Goal: Information Seeking & Learning: Check status

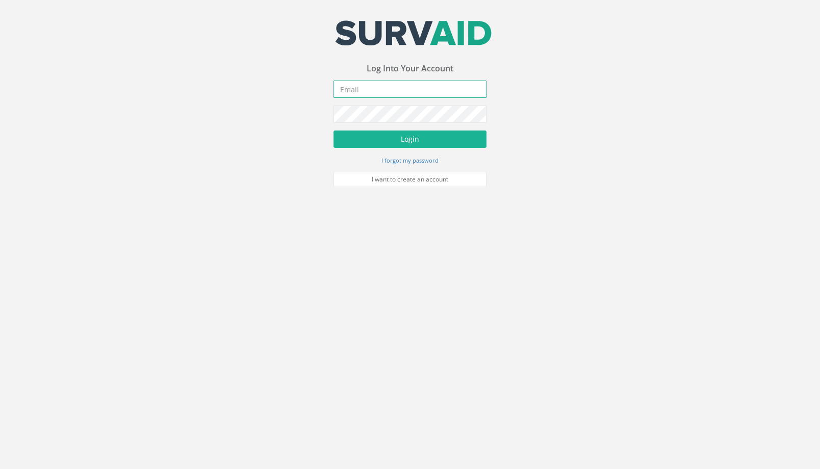
click at [391, 94] on input "email" at bounding box center [409, 89] width 153 height 17
type input "jimmy@pewtress.com"
click at [333, 131] on button "Login" at bounding box center [409, 139] width 153 height 17
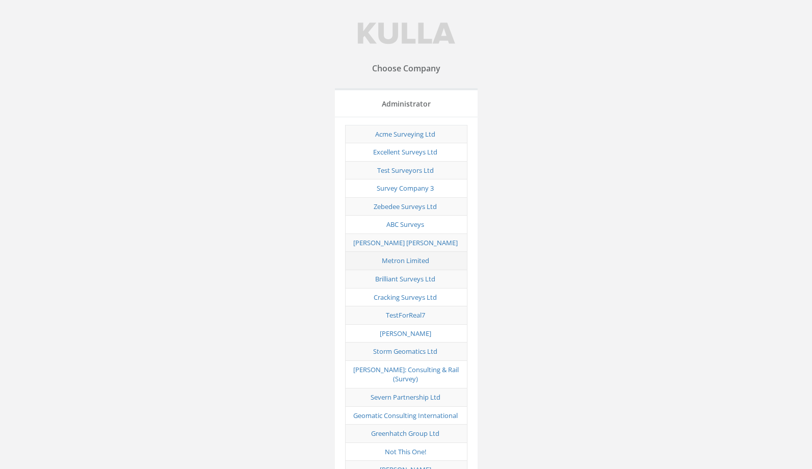
scroll to position [4362, 0]
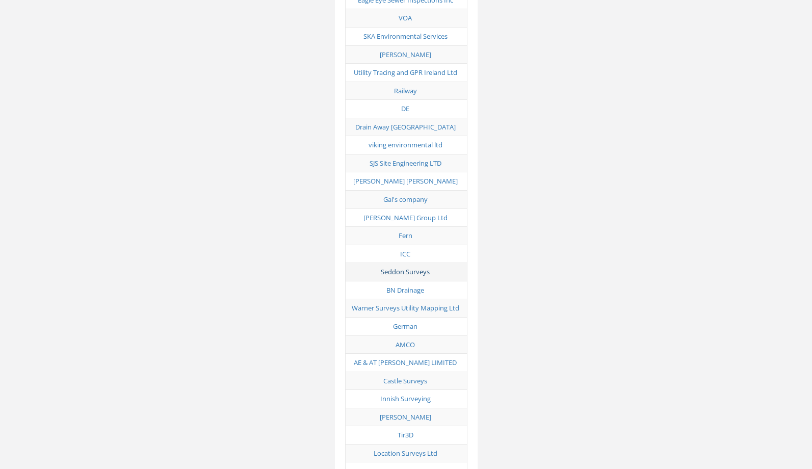
click at [416, 267] on link "Seddon Surveys" at bounding box center [405, 271] width 49 height 9
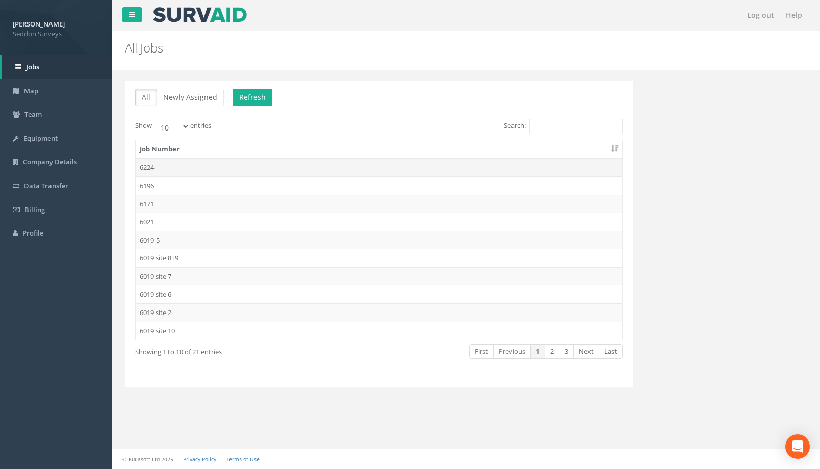
click at [234, 169] on td "6224" at bounding box center [379, 167] width 486 height 18
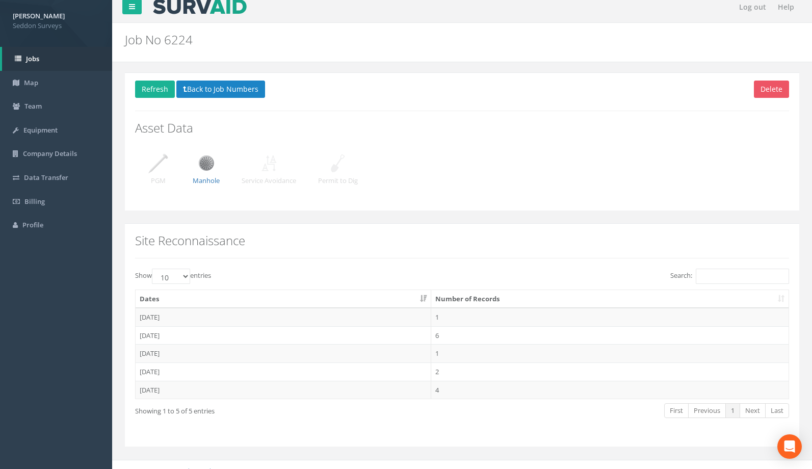
scroll to position [19, 0]
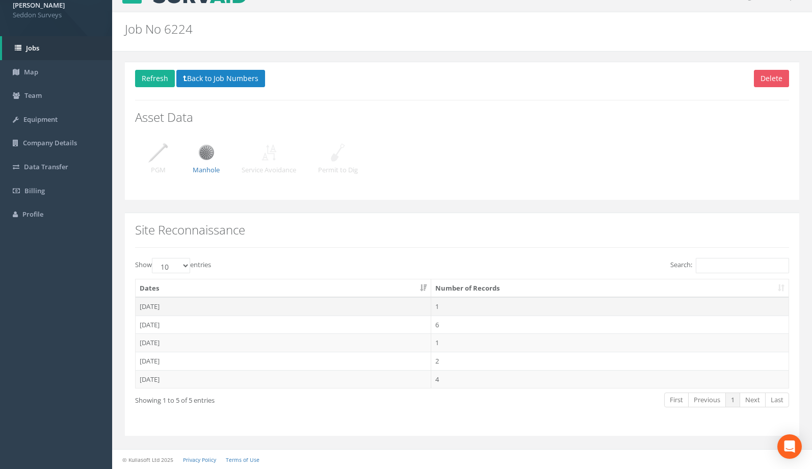
click at [283, 304] on td "[DATE]" at bounding box center [284, 306] width 296 height 18
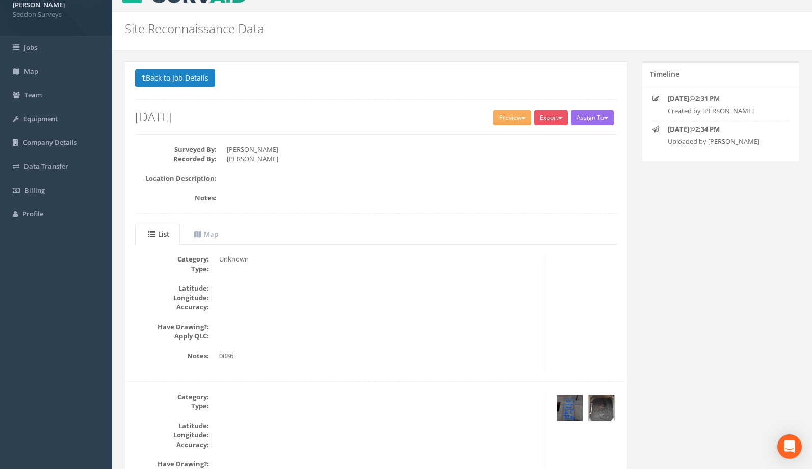
scroll to position [8, 0]
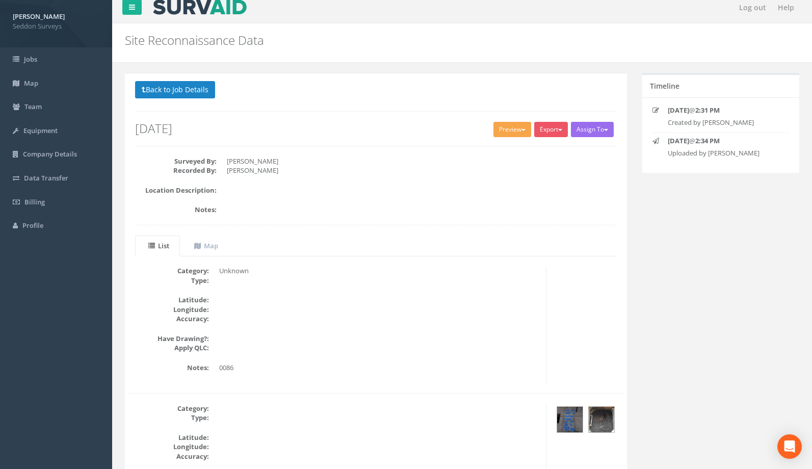
click at [504, 135] on button "Preview" at bounding box center [513, 129] width 38 height 15
click at [488, 151] on link "SurvAid Standard" at bounding box center [493, 151] width 77 height 16
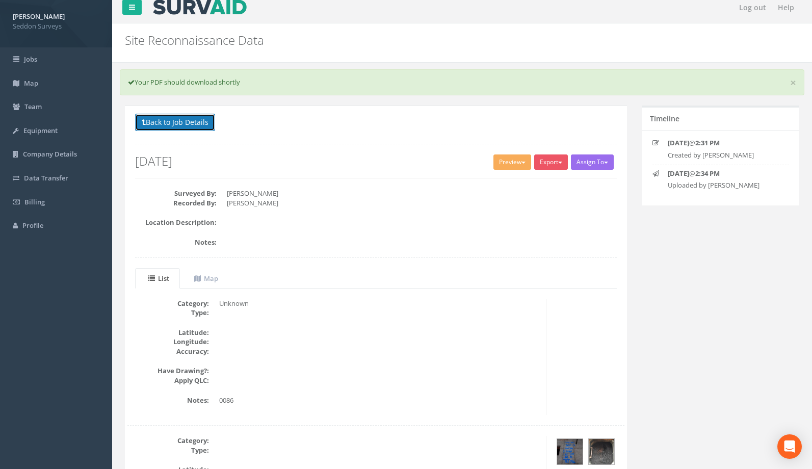
click at [205, 126] on button "Back to Job Details" at bounding box center [175, 122] width 80 height 17
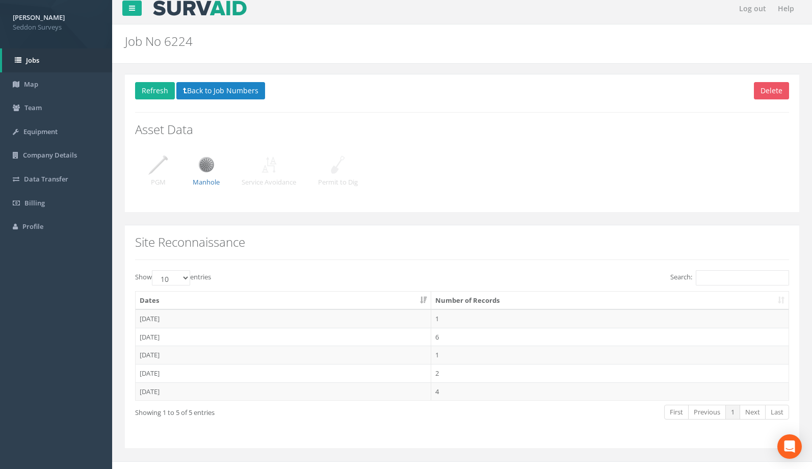
scroll to position [19, 0]
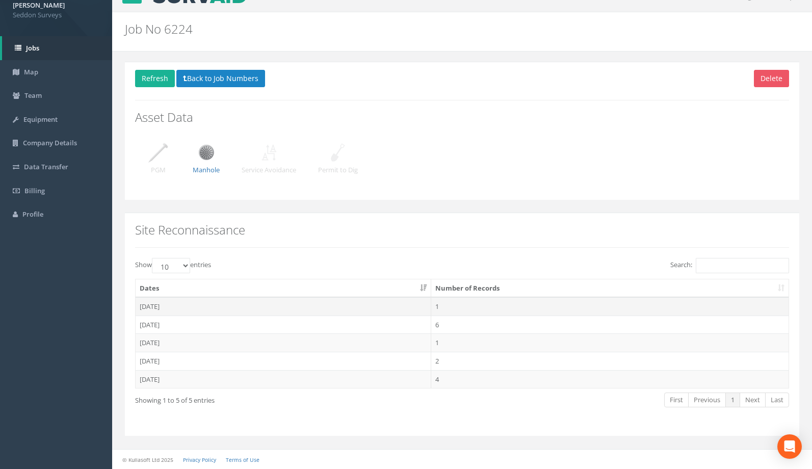
click at [298, 302] on td "[DATE]" at bounding box center [284, 306] width 296 height 18
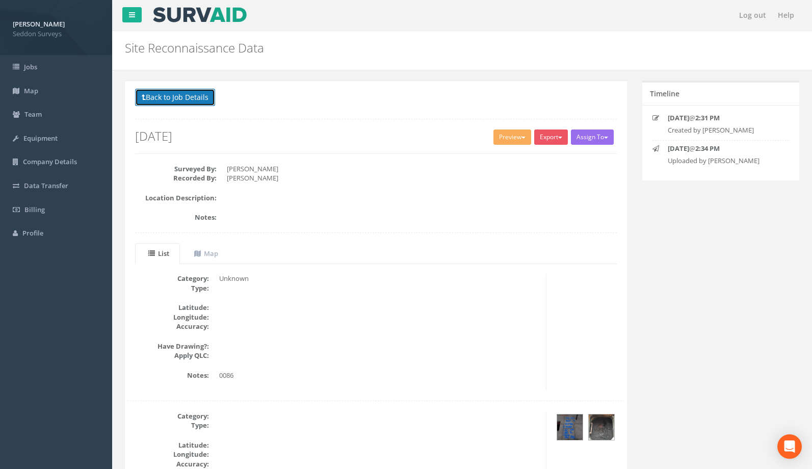
click at [206, 102] on button "Back to Job Details" at bounding box center [175, 97] width 80 height 17
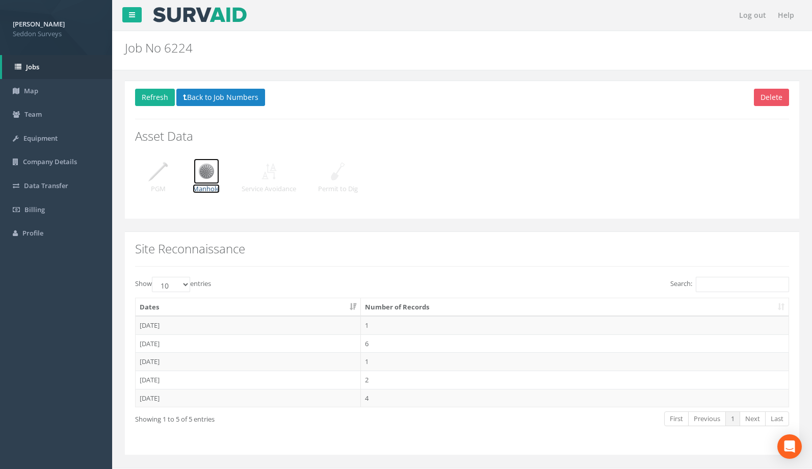
click at [207, 172] on img at bounding box center [206, 171] width 25 height 25
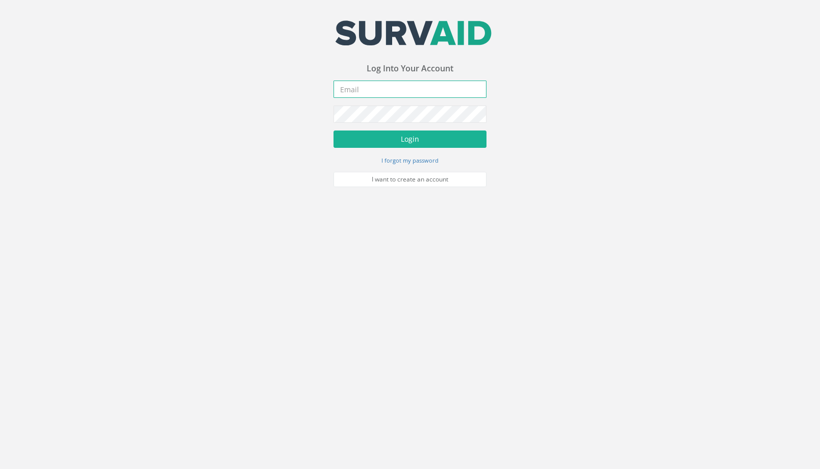
click at [358, 93] on input "email" at bounding box center [409, 89] width 153 height 17
click at [413, 87] on input "[PERSON_NAME][EMAIL_ADDRESS][PERSON_NAME][DOMAIN_NAME]" at bounding box center [409, 89] width 153 height 17
type input "[PERSON_NAME][EMAIL_ADDRESS][PERSON_NAME][DOMAIN_NAME]"
click at [333, 131] on button "Login" at bounding box center [409, 139] width 153 height 17
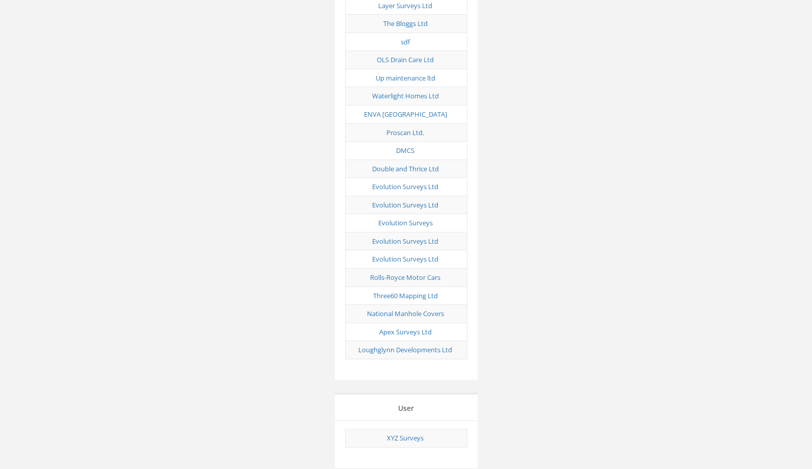
scroll to position [4362, 0]
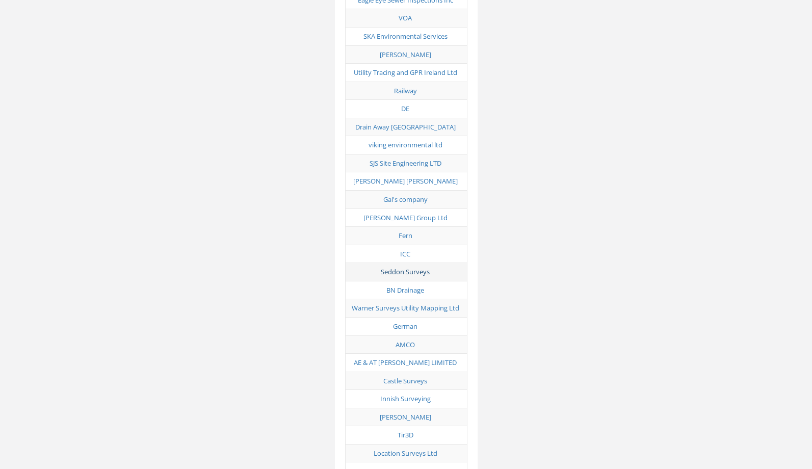
click at [419, 267] on link "Seddon Surveys" at bounding box center [405, 271] width 49 height 9
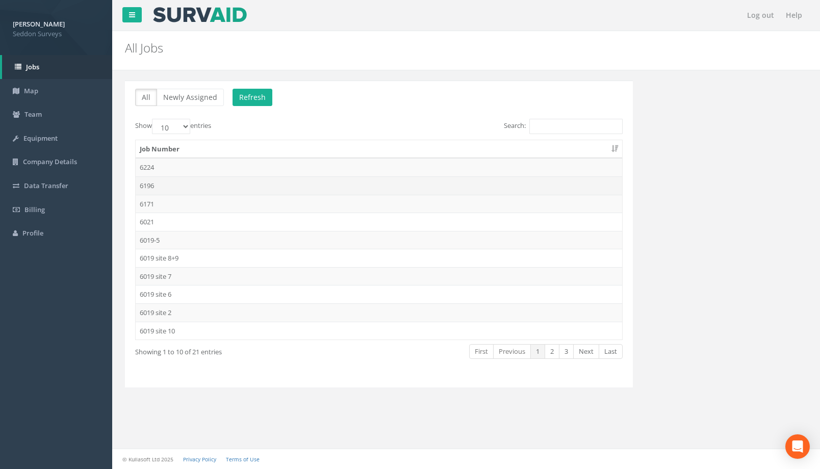
click at [338, 176] on td "6196" at bounding box center [379, 185] width 486 height 18
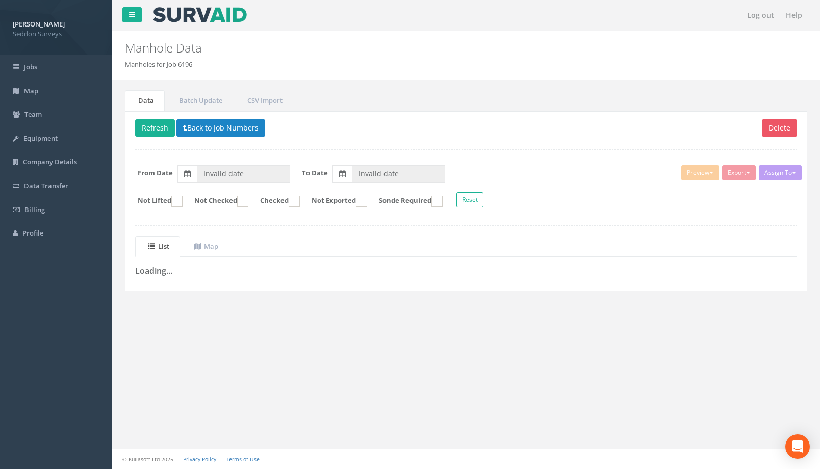
type input "[DATE]"
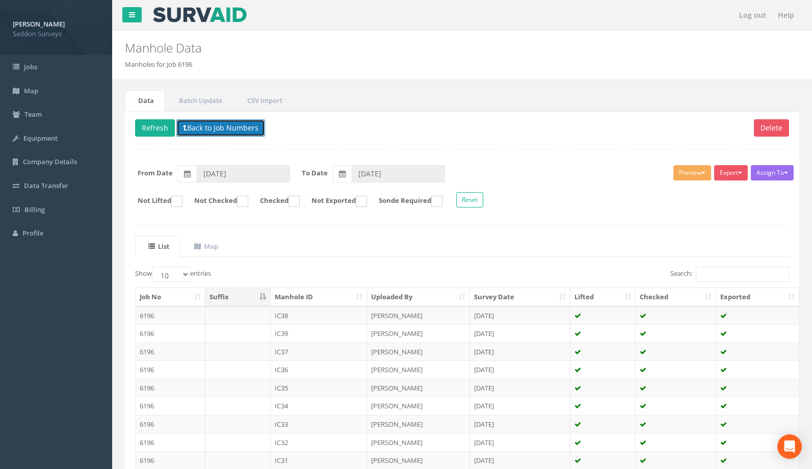
click at [239, 129] on button "Back to Job Numbers" at bounding box center [220, 127] width 89 height 17
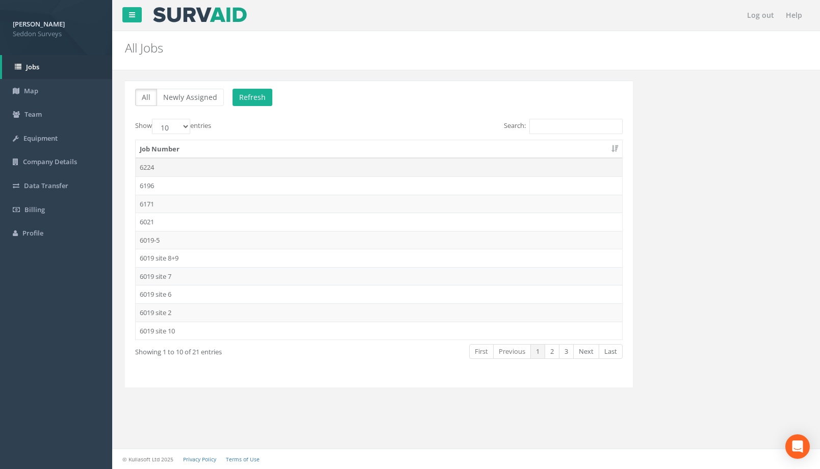
click at [199, 171] on td "6224" at bounding box center [379, 167] width 486 height 18
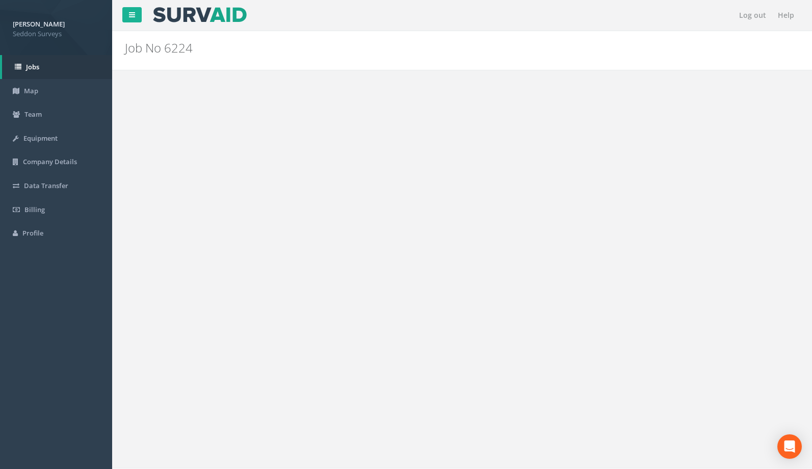
click at [270, 261] on div "Site Reconnaissance Show 10 25 50 100 entries Search: Dates Number of Records […" at bounding box center [462, 342] width 675 height 223
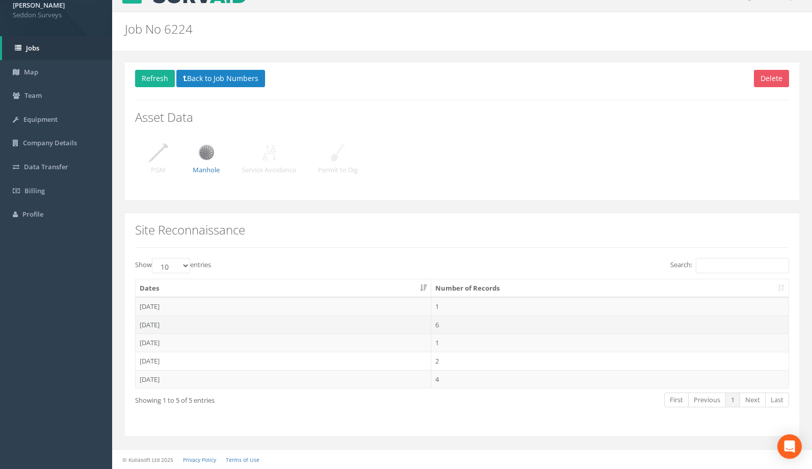
click at [278, 325] on td "[DATE]" at bounding box center [284, 325] width 296 height 18
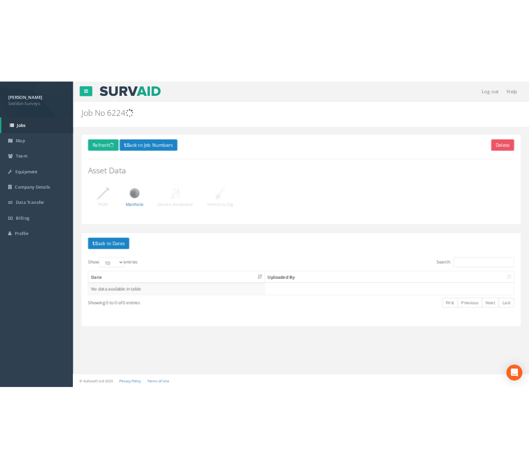
scroll to position [0, 0]
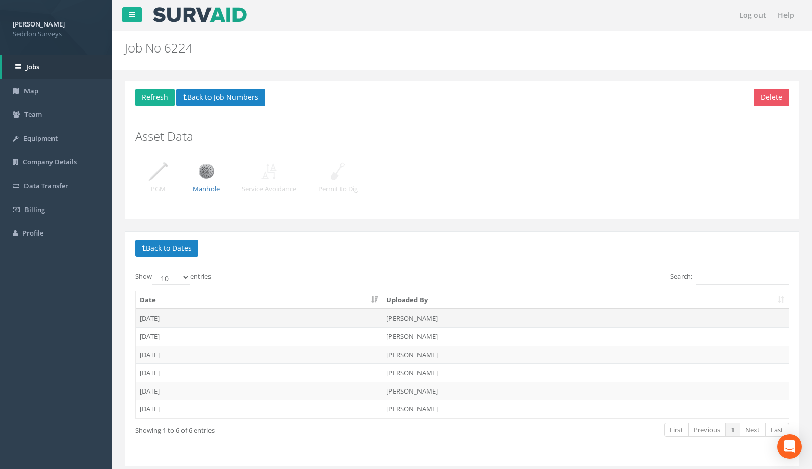
click at [292, 323] on td "[DATE]" at bounding box center [259, 318] width 247 height 18
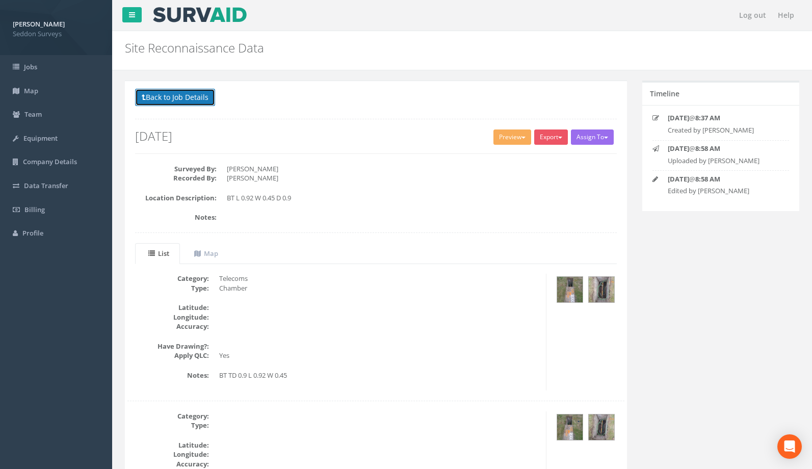
click at [188, 100] on button "Back to Job Details" at bounding box center [175, 97] width 80 height 17
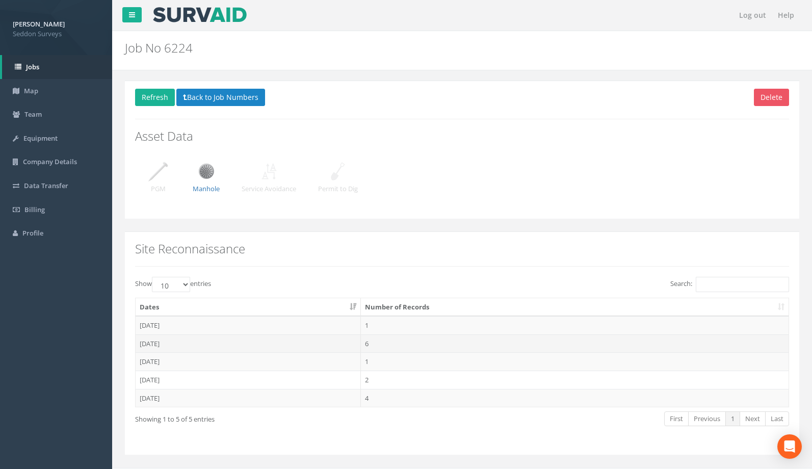
click at [231, 342] on td "[DATE]" at bounding box center [248, 343] width 225 height 18
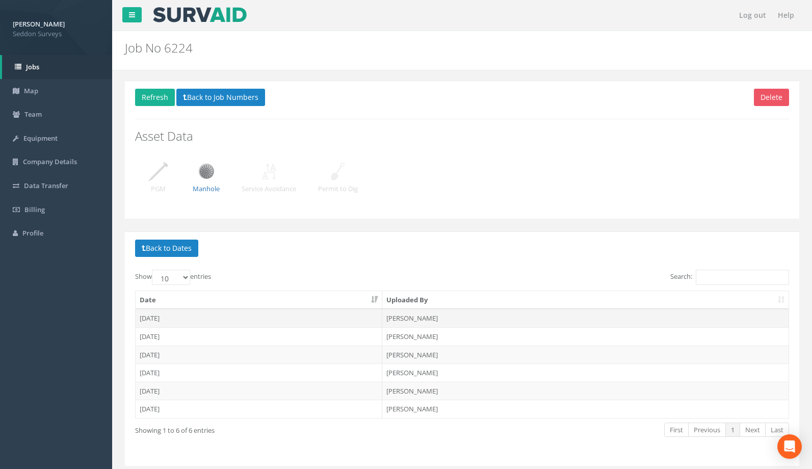
click at [271, 315] on td "[DATE]" at bounding box center [259, 318] width 247 height 18
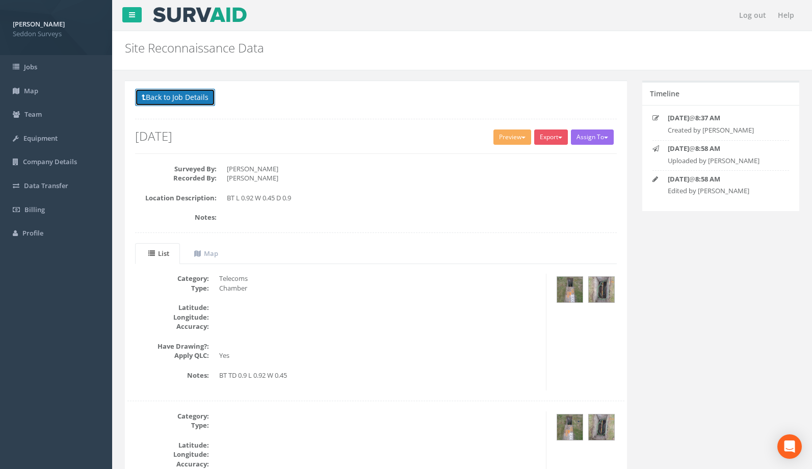
click at [173, 104] on button "Back to Job Details" at bounding box center [175, 97] width 80 height 17
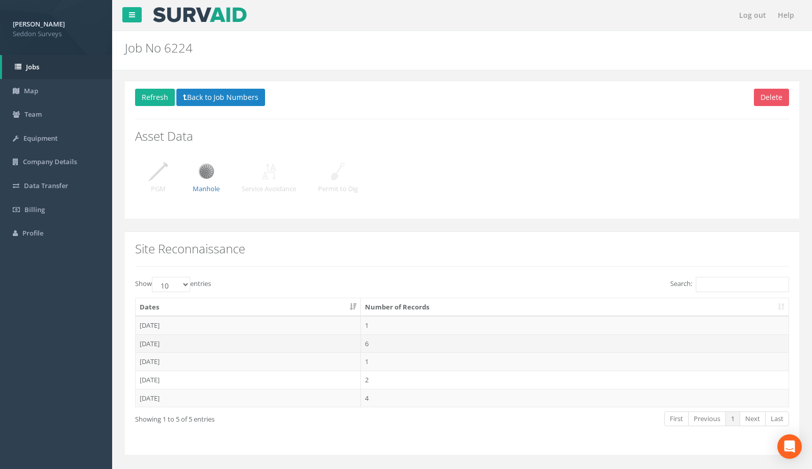
click at [265, 341] on td "[DATE]" at bounding box center [248, 343] width 225 height 18
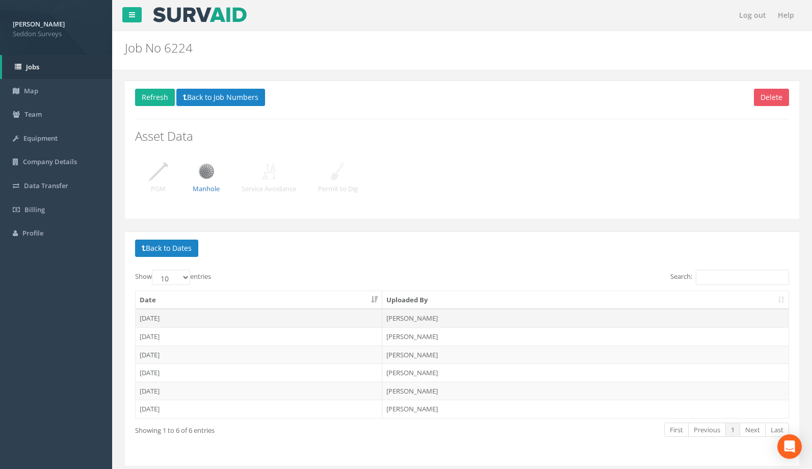
click at [292, 318] on td "[DATE]" at bounding box center [259, 318] width 247 height 18
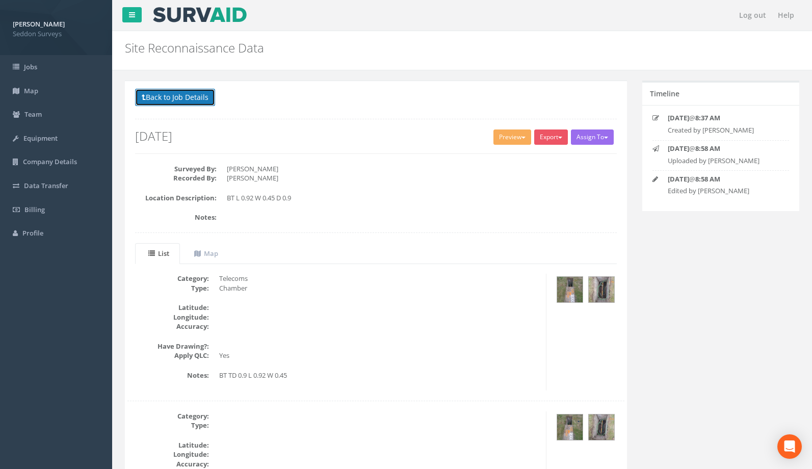
click at [190, 99] on button "Back to Job Details" at bounding box center [175, 97] width 80 height 17
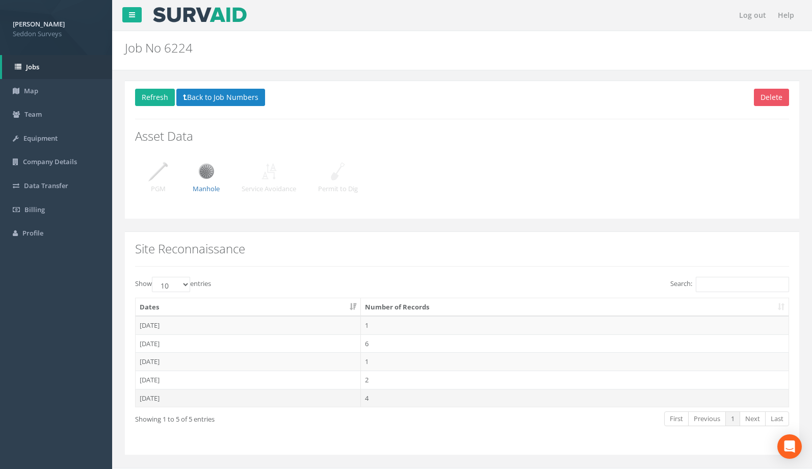
click at [242, 395] on td "[DATE]" at bounding box center [248, 398] width 225 height 18
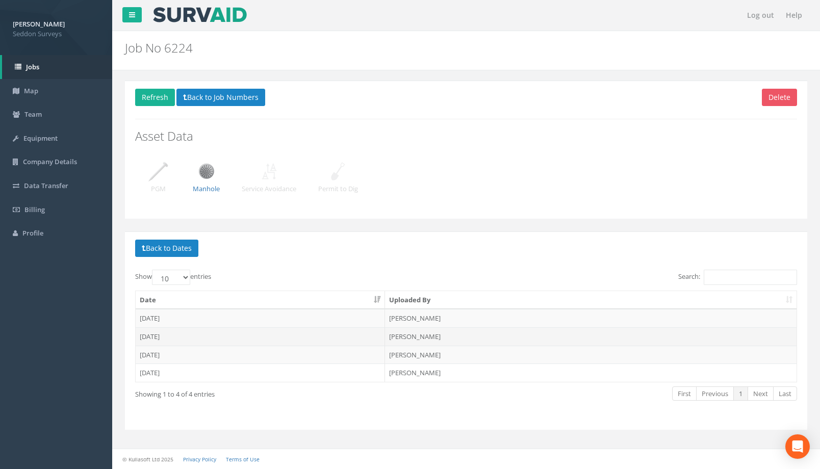
click at [380, 339] on td "[DATE]" at bounding box center [260, 336] width 249 height 18
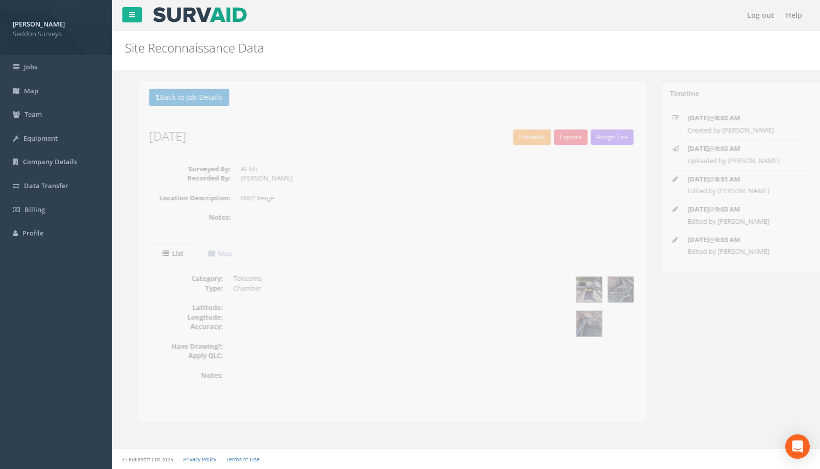
click at [511, 137] on button "Preview" at bounding box center [518, 137] width 38 height 15
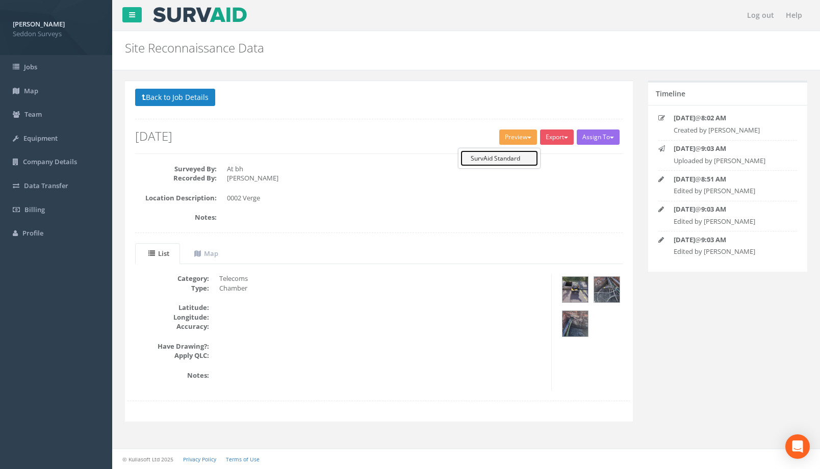
click at [492, 158] on link "SurvAid Standard" at bounding box center [498, 158] width 77 height 16
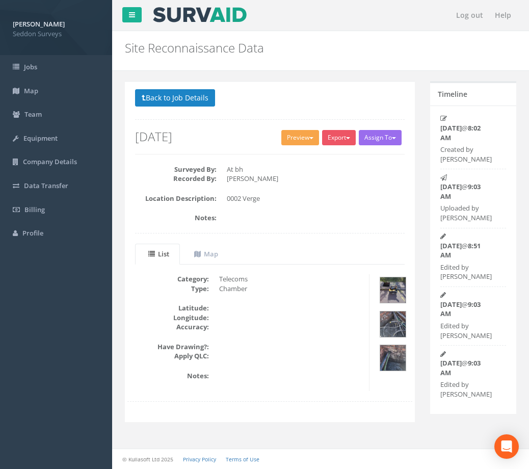
click at [297, 137] on button "Preview" at bounding box center [300, 137] width 38 height 15
click at [289, 153] on link "SurvAid Standard" at bounding box center [281, 159] width 77 height 16
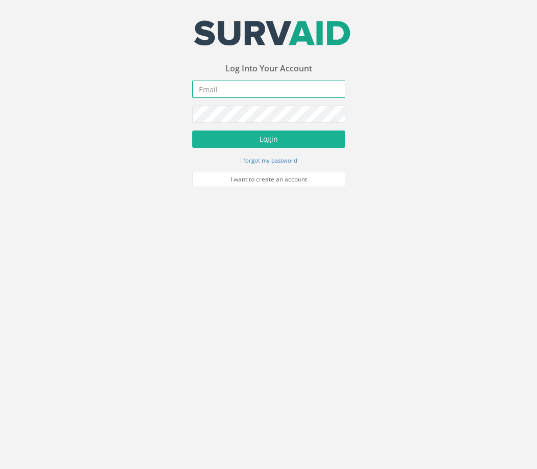
click at [250, 93] on input "email" at bounding box center [268, 89] width 153 height 17
type input "a@[DOMAIN_NAME]"
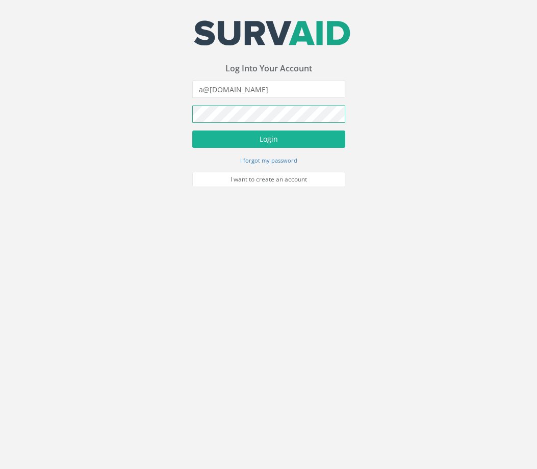
click at [192, 131] on button "Login" at bounding box center [268, 139] width 153 height 17
